Goal: Task Accomplishment & Management: Complete application form

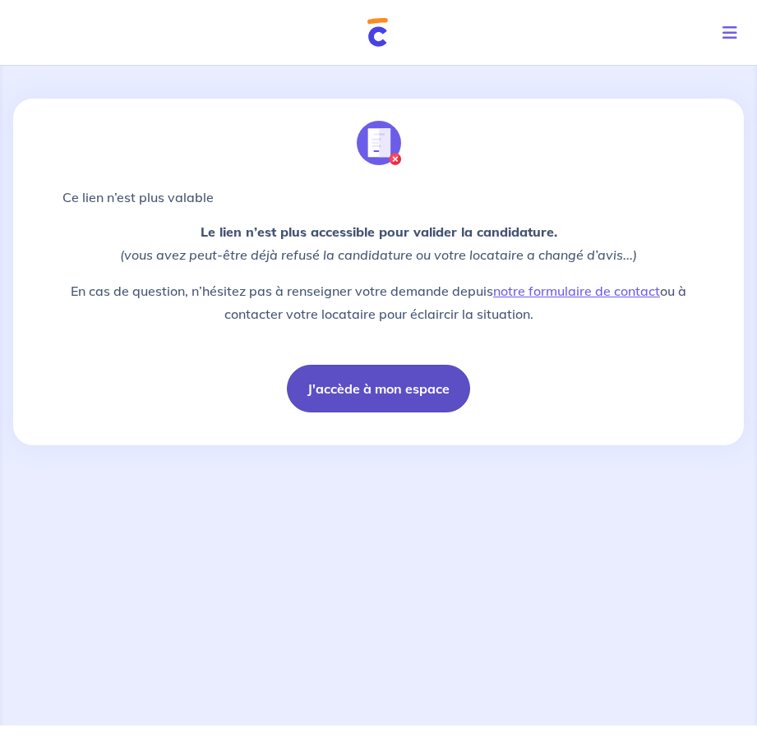
click at [398, 380] on button "J'accède à mon espace" at bounding box center [378, 389] width 183 height 48
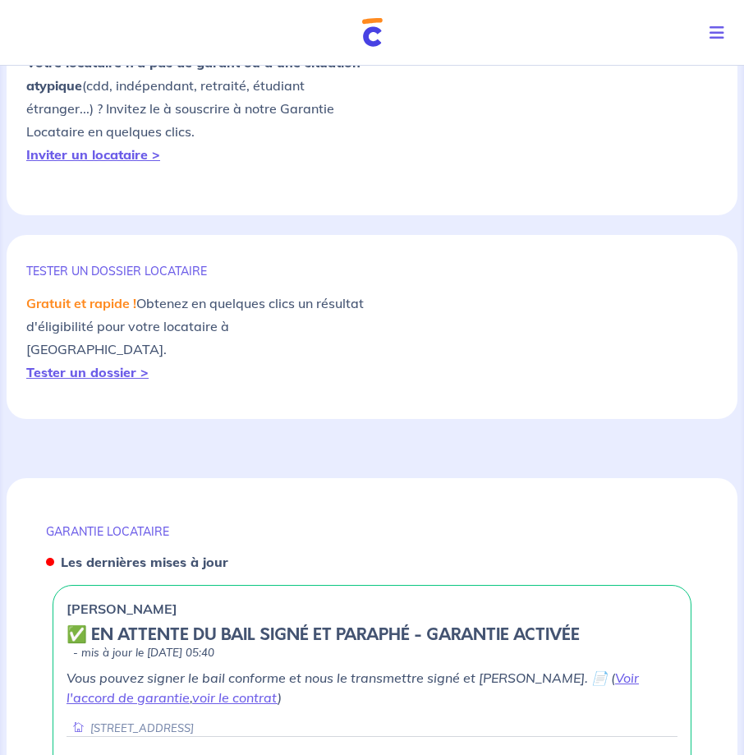
scroll to position [881, 0]
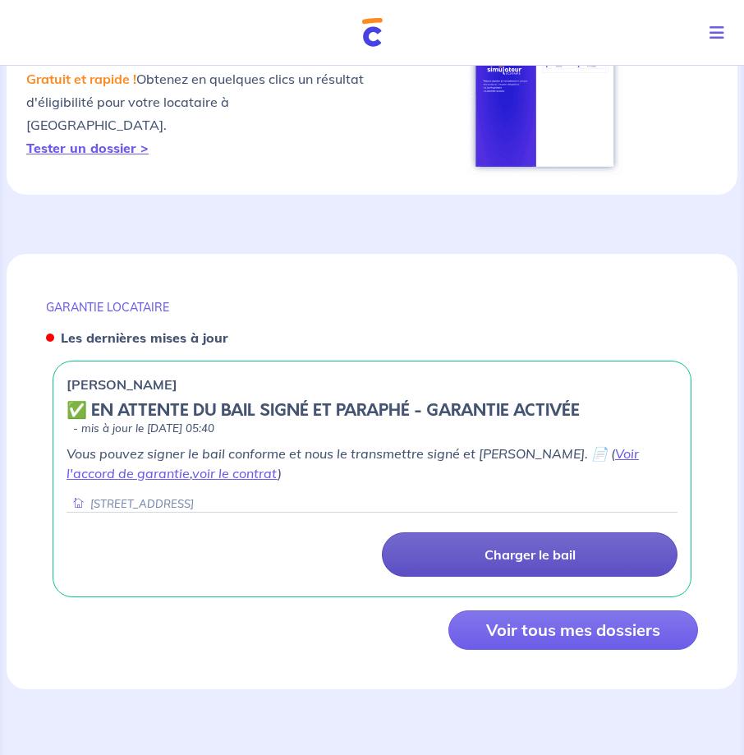
click at [520, 560] on p "Charger le bail" at bounding box center [530, 554] width 91 height 16
click at [545, 546] on p "Charger le bail" at bounding box center [530, 554] width 91 height 16
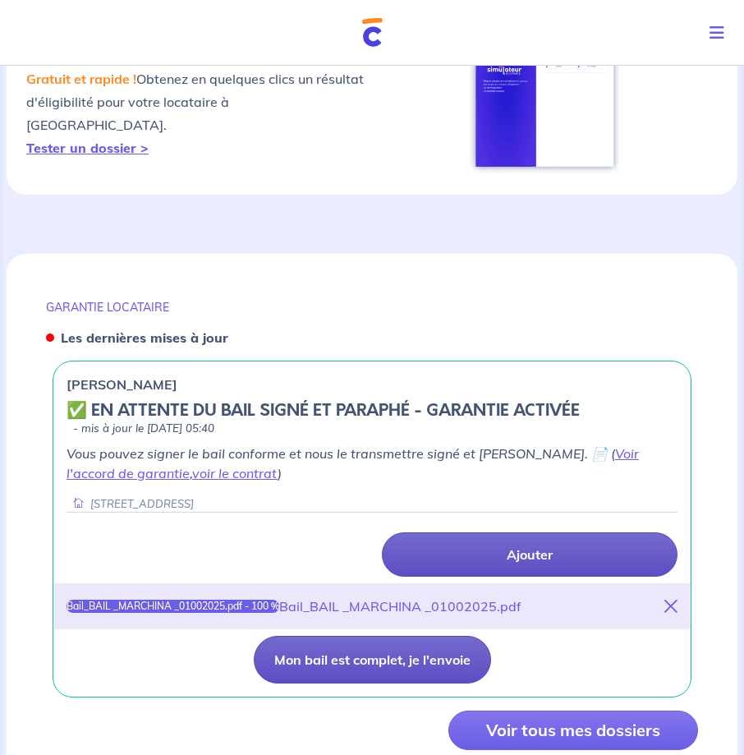
click at [442, 656] on button "Mon bail est complet, je l'envoie" at bounding box center [372, 660] width 237 height 48
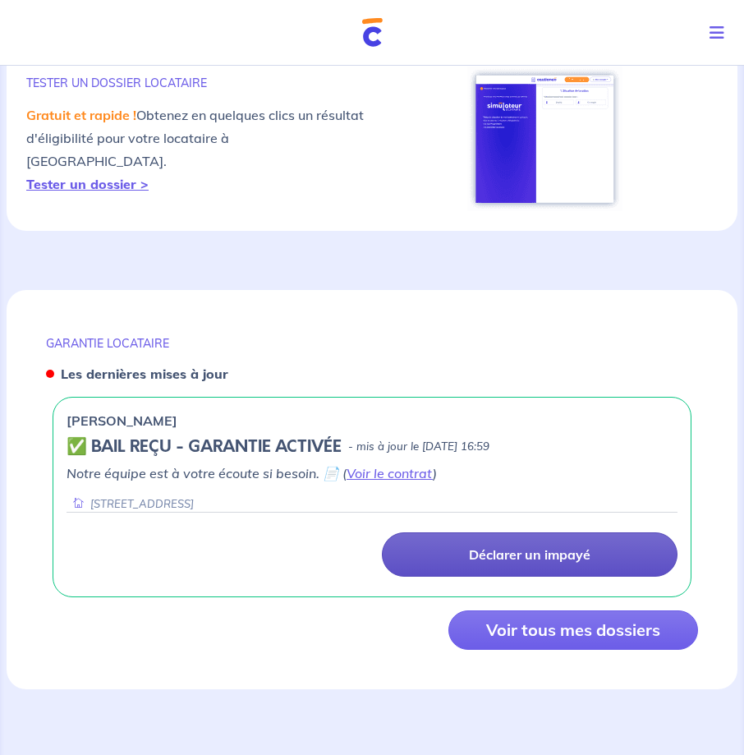
scroll to position [845, 0]
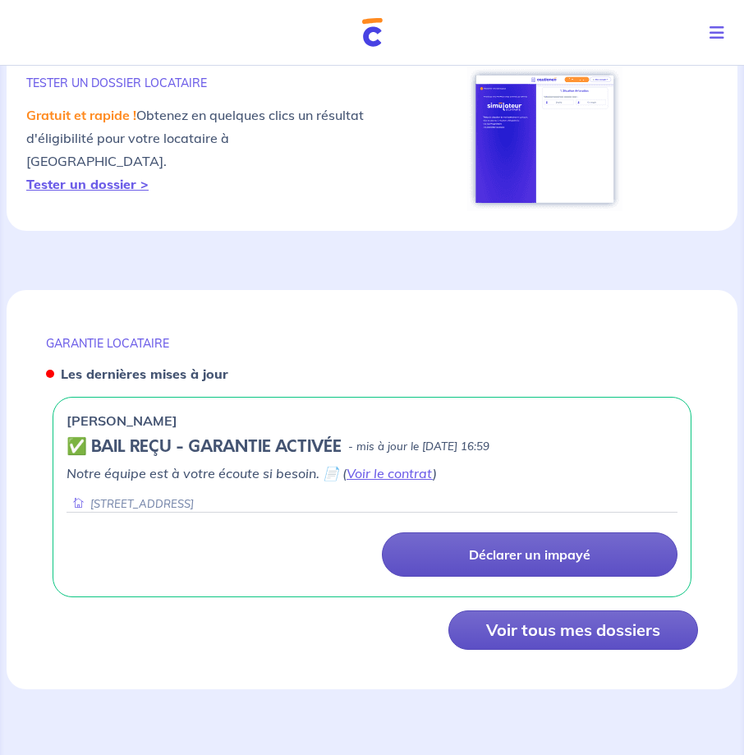
click at [568, 640] on button "Voir tous mes dossiers" at bounding box center [574, 629] width 250 height 39
